Goal: Navigation & Orientation: Find specific page/section

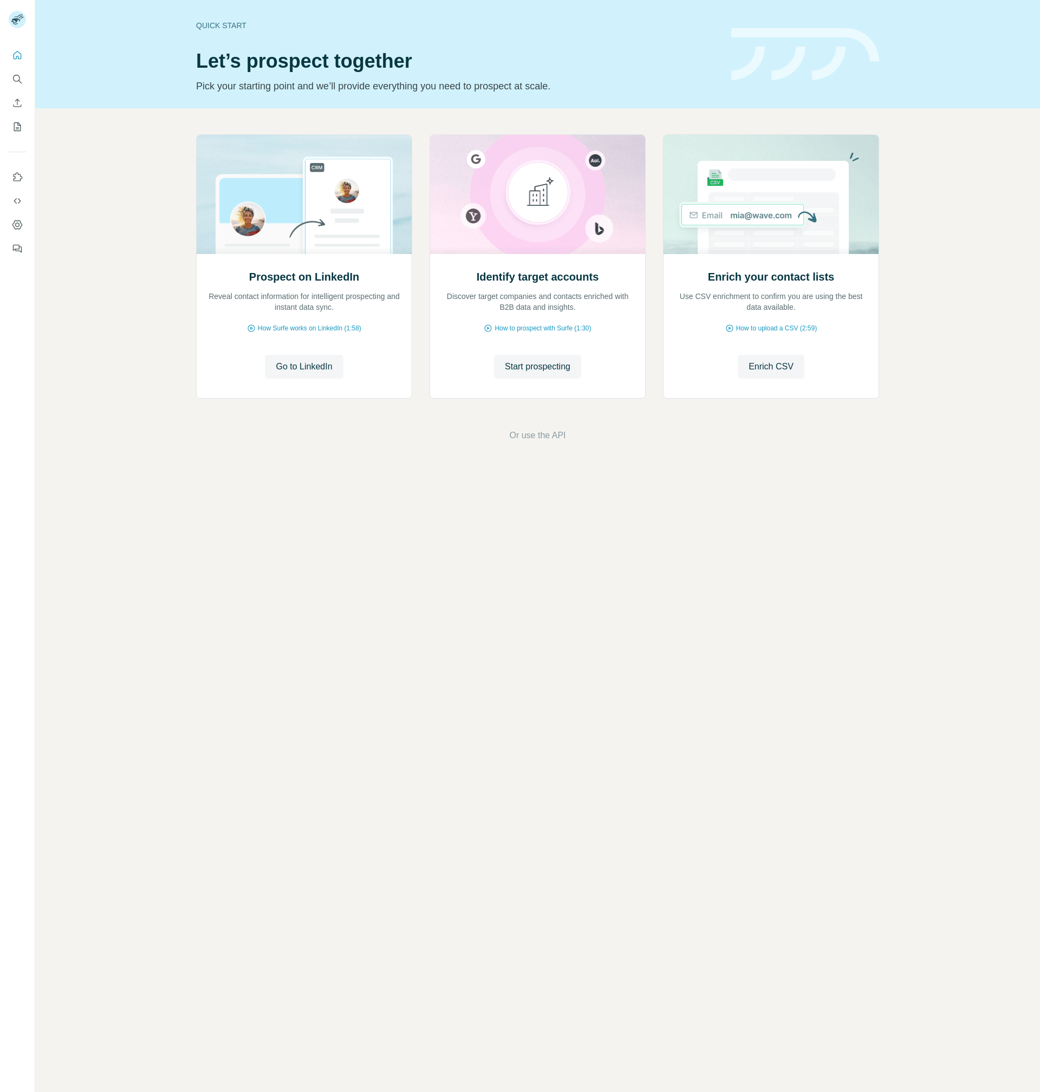
click at [439, 492] on div "Quick start Let’s prospect together Pick your starting point and we’ll provide …" at bounding box center [537, 546] width 1004 height 1092
click at [23, 252] on button "Feedback" at bounding box center [17, 248] width 17 height 19
click at [257, 623] on div "Quick start Let’s prospect together Pick your starting point and we’ll provide …" at bounding box center [537, 546] width 1004 height 1092
click at [90, 181] on div "Prospect on LinkedIn Reveal contact information for intelligent prospecting and…" at bounding box center [537, 288] width 1004 height 360
click at [15, 56] on icon "Quick start" at bounding box center [17, 55] width 11 height 11
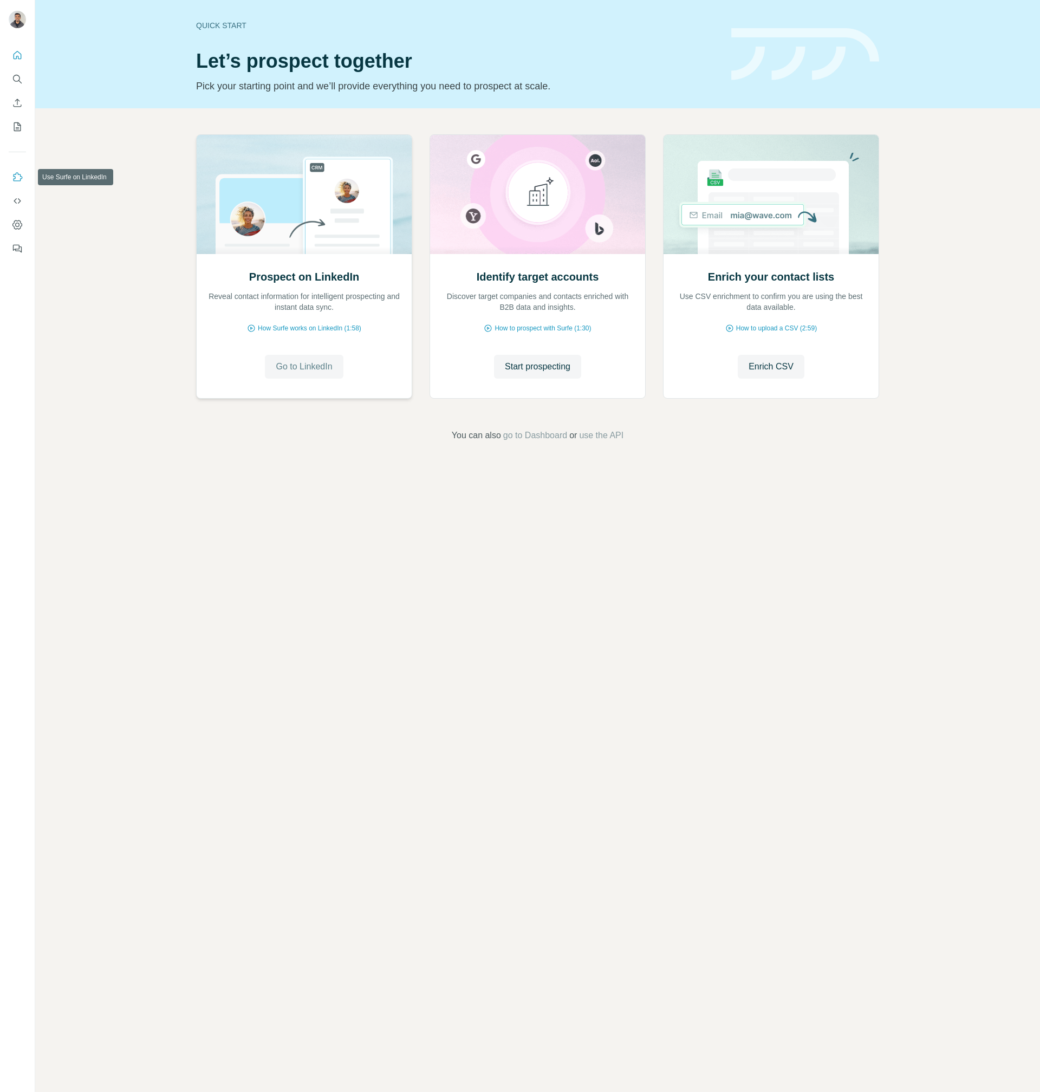
click at [17, 175] on icon "Use Surfe on LinkedIn" at bounding box center [17, 177] width 11 height 11
click at [17, 221] on icon "Dashboard" at bounding box center [17, 224] width 11 height 11
click at [136, 573] on div "Quick start Let’s prospect together Pick your starting point and we’ll provide …" at bounding box center [537, 546] width 1004 height 1092
click at [753, 984] on div "Quick start Let’s prospect together Pick your starting point and we’ll provide …" at bounding box center [537, 546] width 1004 height 1092
click at [1020, 1075] on div "Quick start Let’s prospect together Pick your starting point and we’ll provide …" at bounding box center [537, 546] width 1004 height 1092
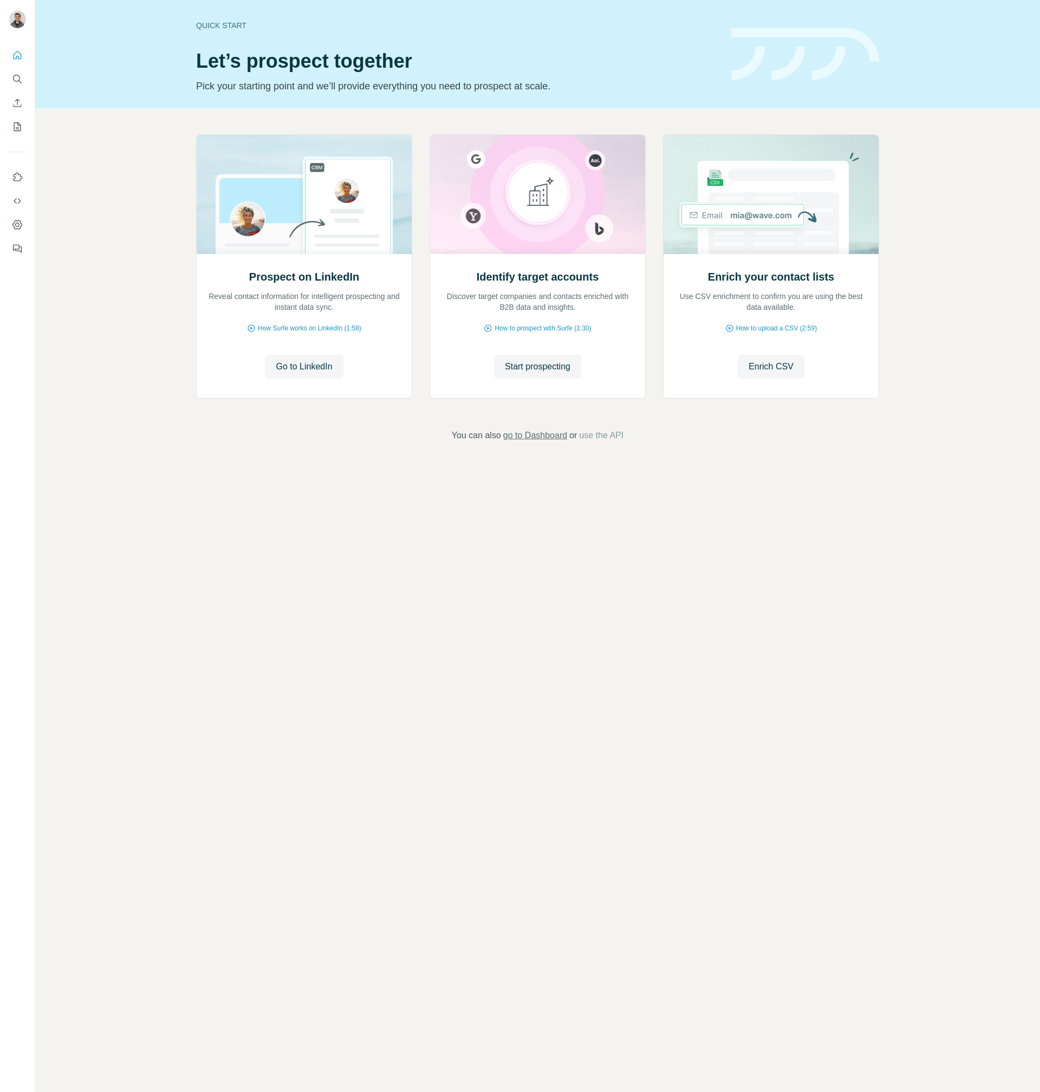
click at [537, 440] on span "go to Dashboard" at bounding box center [535, 435] width 64 height 13
